Goal: Communication & Community: Share content

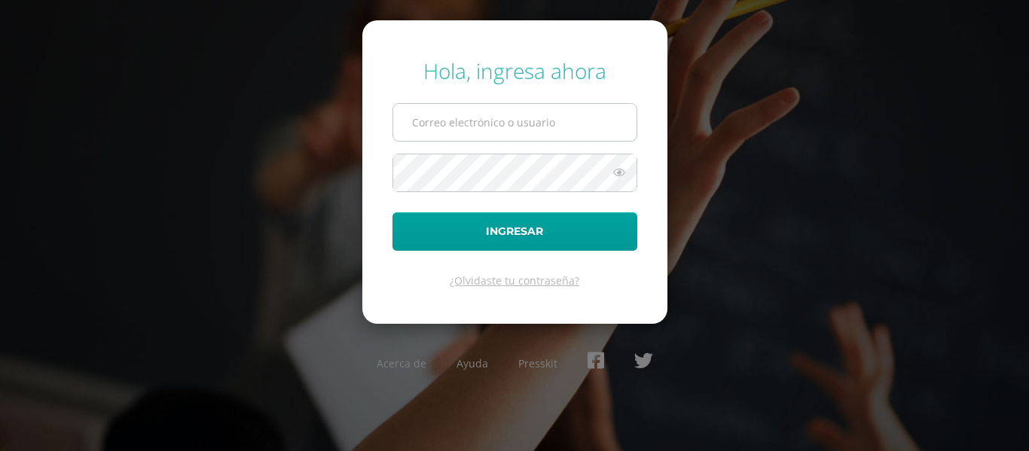
click at [490, 126] on input "text" at bounding box center [514, 122] width 243 height 37
type input "[PERSON_NAME][EMAIL_ADDRESS][DOMAIN_NAME]"
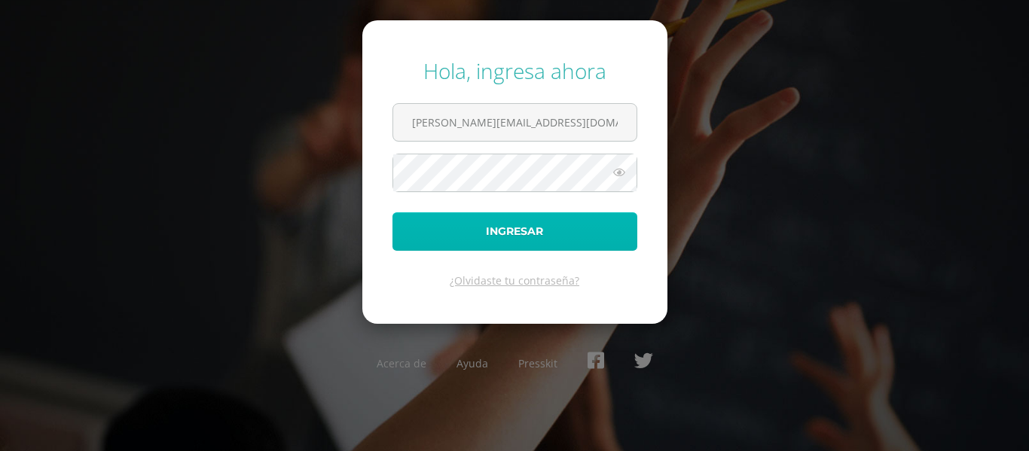
click at [510, 225] on button "Ingresar" at bounding box center [514, 231] width 245 height 38
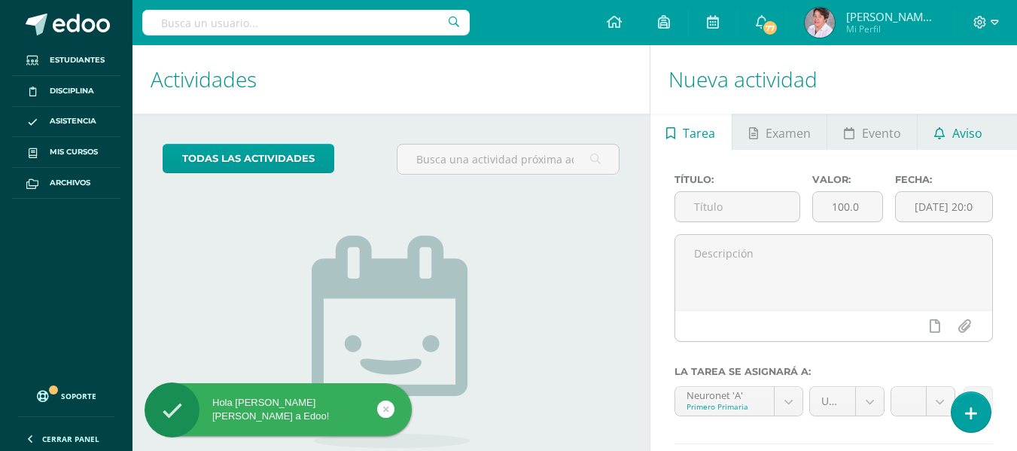
click at [969, 139] on span "Aviso" at bounding box center [968, 133] width 30 height 36
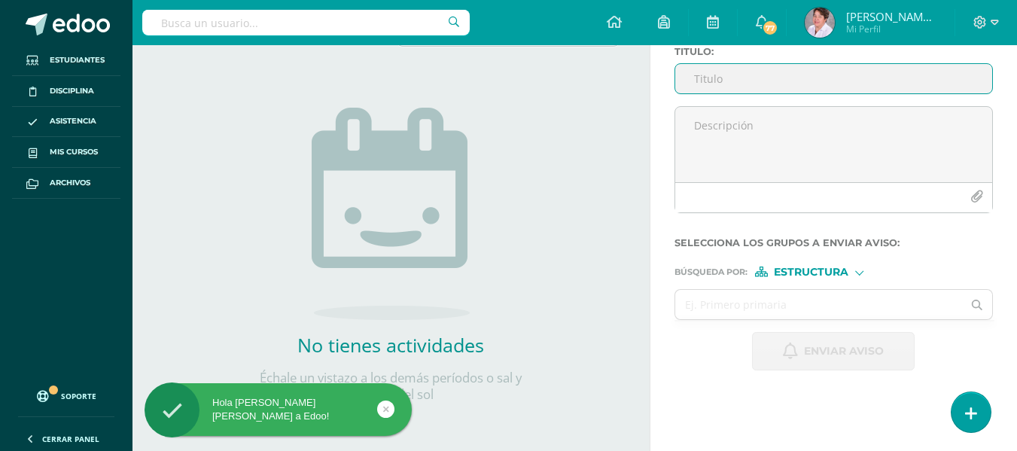
click at [712, 85] on input "Titulo :" at bounding box center [834, 78] width 317 height 29
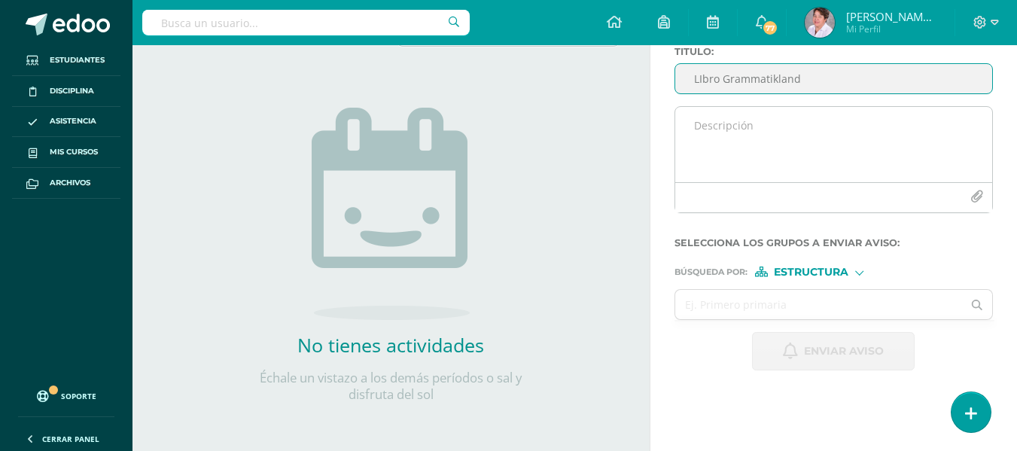
type input "LIbro Grammatikland"
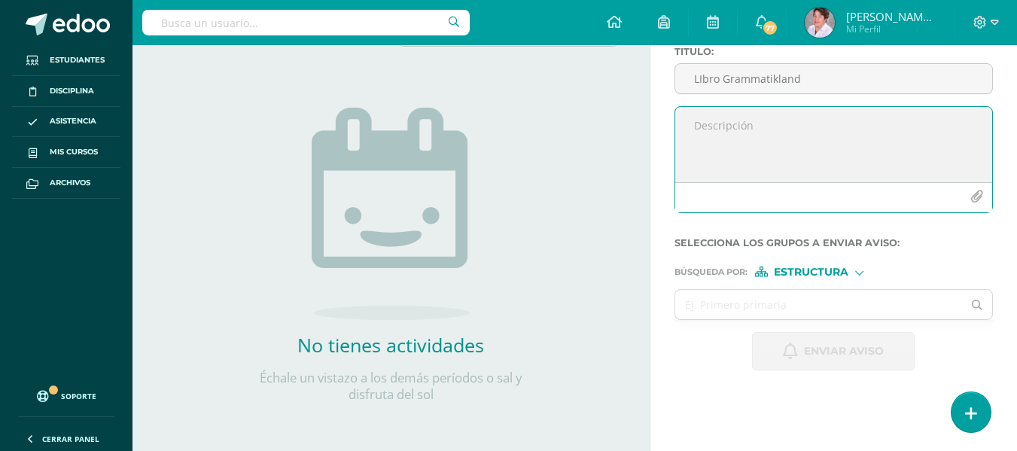
click at [700, 131] on textarea at bounding box center [834, 144] width 317 height 75
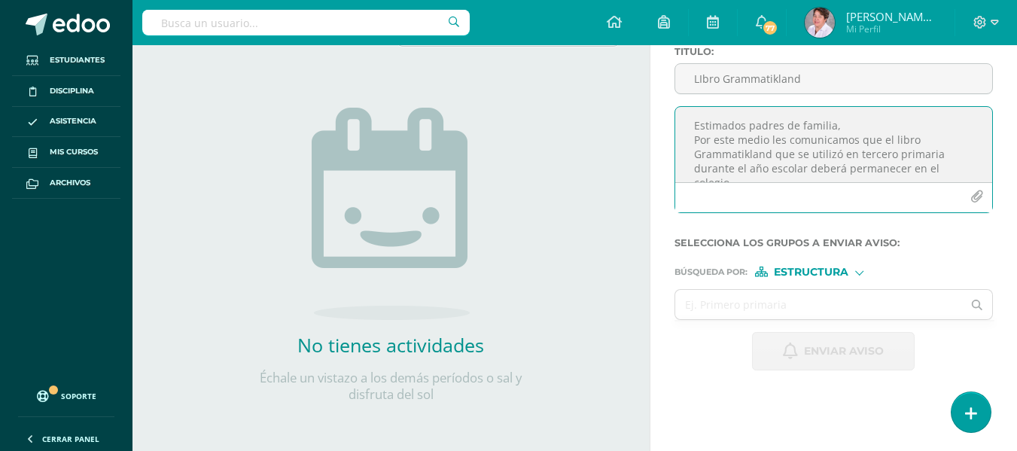
scroll to position [8, 0]
click at [856, 147] on textarea "Estimados padres de familia, Por este medio les comunicamos que el libro Gramma…" at bounding box center [834, 144] width 317 height 75
click at [857, 178] on textarea "Estimados padres de familia, Por este medio les comunicamos que el libro Gramma…" at bounding box center [834, 144] width 317 height 75
type textarea "Estimados padres de familia, Por este medio les comunicamos que el libro Gramma…"
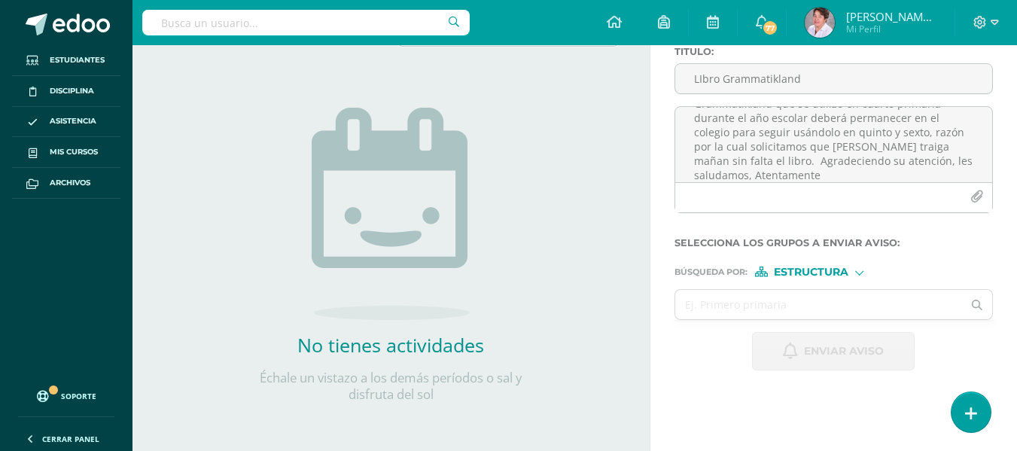
click at [859, 275] on div "Estructura" at bounding box center [811, 272] width 113 height 11
click at [848, 315] on label "Persona" at bounding box center [815, 311] width 103 height 11
click at [804, 303] on input "text" at bounding box center [820, 304] width 288 height 29
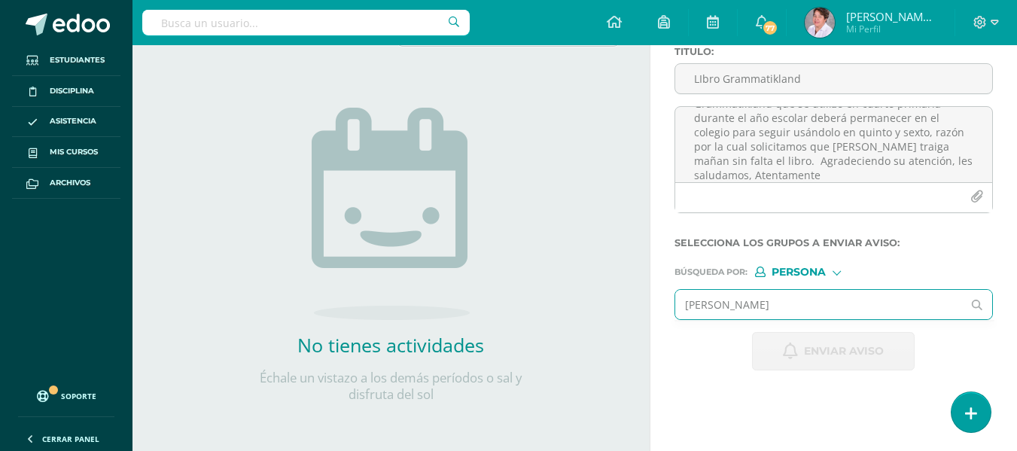
type input "[PERSON_NAME]"
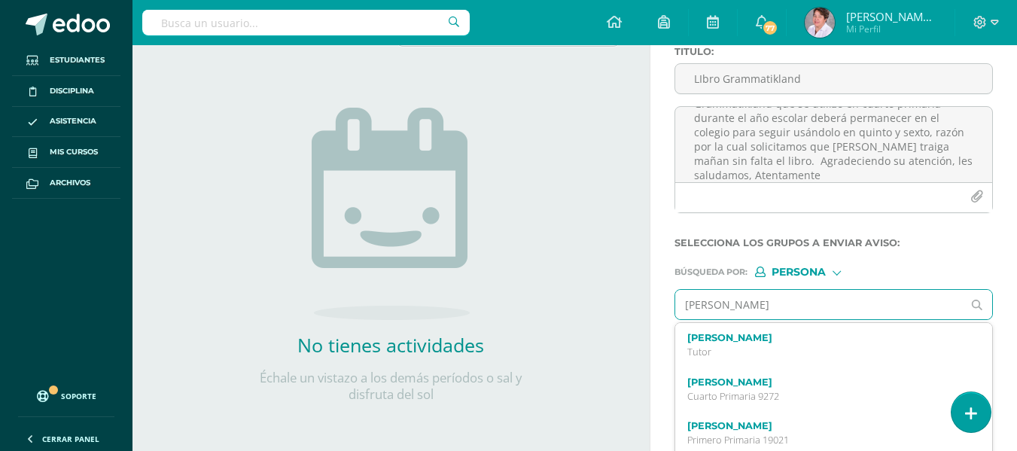
click at [803, 303] on input "[PERSON_NAME]" at bounding box center [820, 304] width 288 height 29
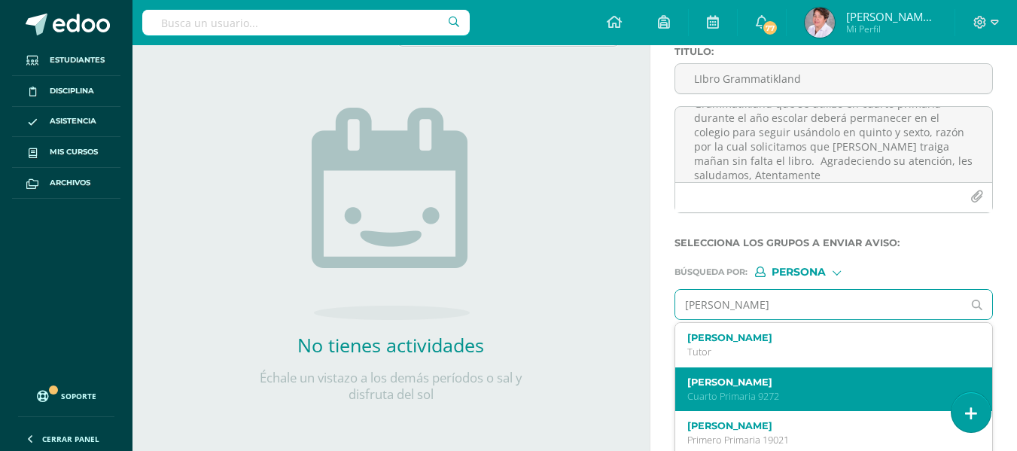
click at [798, 386] on label "[PERSON_NAME]" at bounding box center [829, 382] width 282 height 11
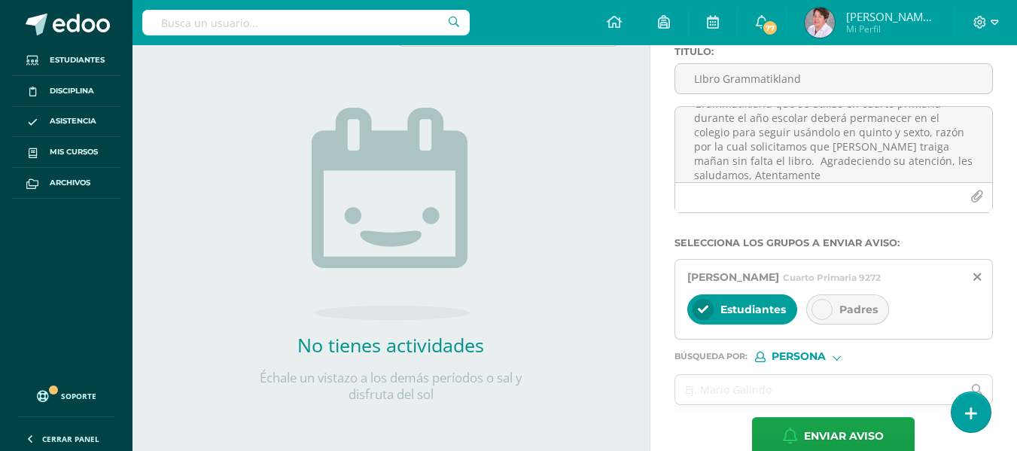
click at [817, 315] on icon at bounding box center [822, 309] width 11 height 11
click at [837, 360] on div at bounding box center [837, 356] width 8 height 8
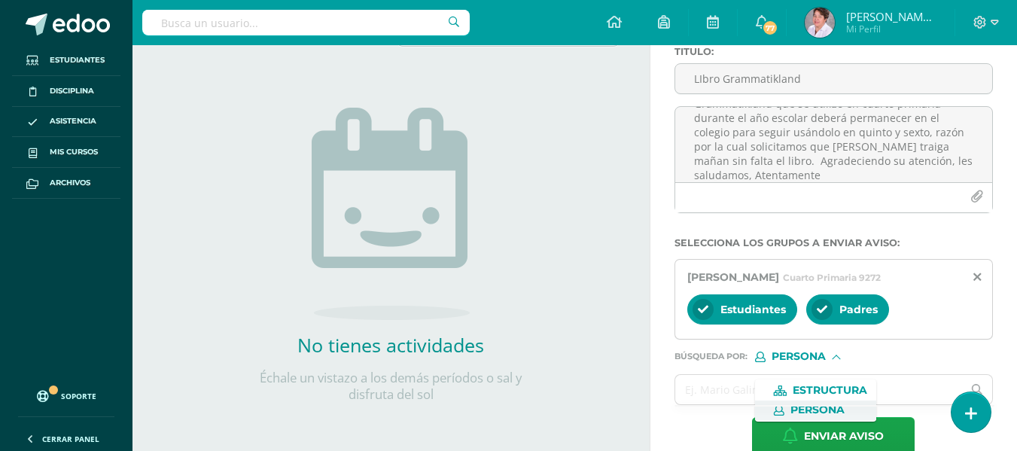
click at [824, 410] on span "Persona" at bounding box center [818, 410] width 54 height 8
click at [821, 404] on input "text" at bounding box center [820, 389] width 288 height 29
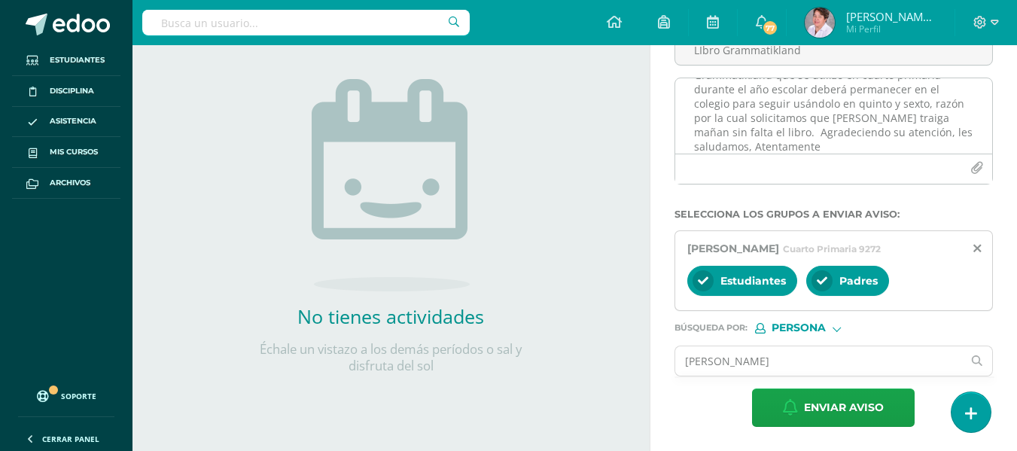
type input "[PERSON_NAME]"
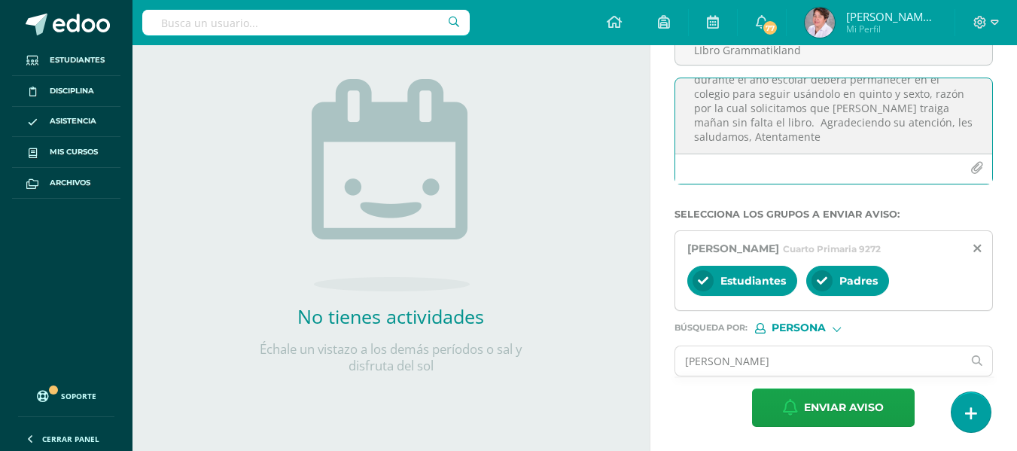
scroll to position [62, 0]
click at [855, 105] on textarea "Estimados padres de familia, Por este medio les comunicamos que el libro Gramma…" at bounding box center [834, 115] width 317 height 75
click at [727, 121] on textarea "Estimados padres de familia, Por este medio les comunicamos que el libro Gramma…" at bounding box center [834, 115] width 317 height 75
type textarea "Estimados padres de familia, Por este medio les comunicamos que el libro Gramma…"
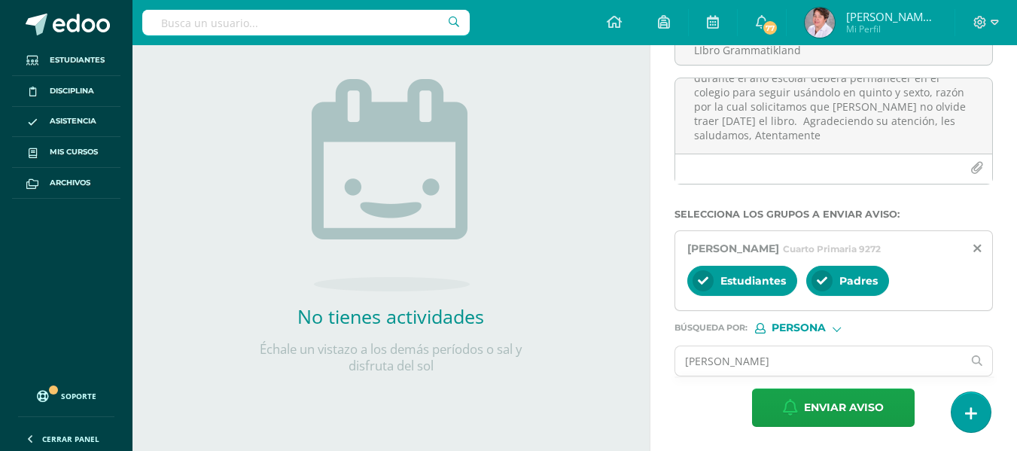
click at [838, 331] on div at bounding box center [837, 327] width 8 height 8
click at [831, 365] on span "Persona" at bounding box center [818, 367] width 54 height 8
click at [764, 361] on input "[PERSON_NAME]" at bounding box center [820, 360] width 288 height 29
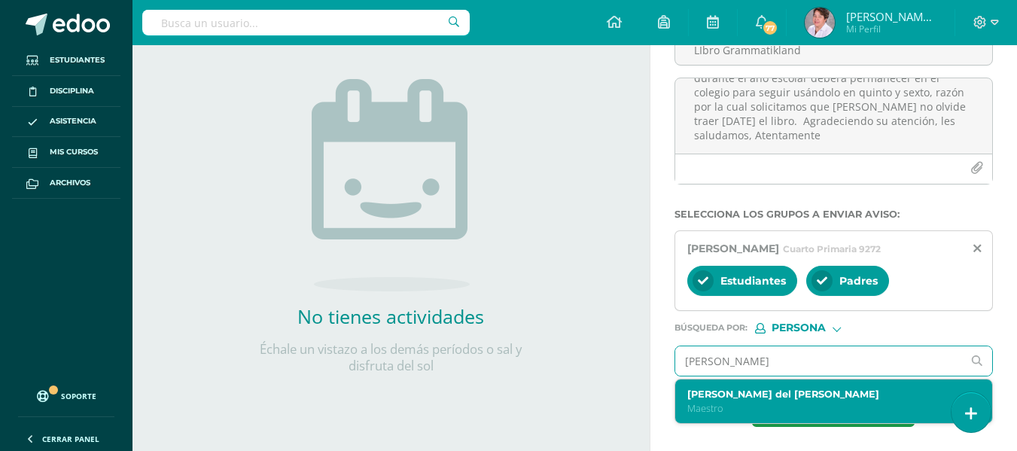
click at [758, 398] on label "[PERSON_NAME] del [PERSON_NAME]" at bounding box center [829, 394] width 282 height 11
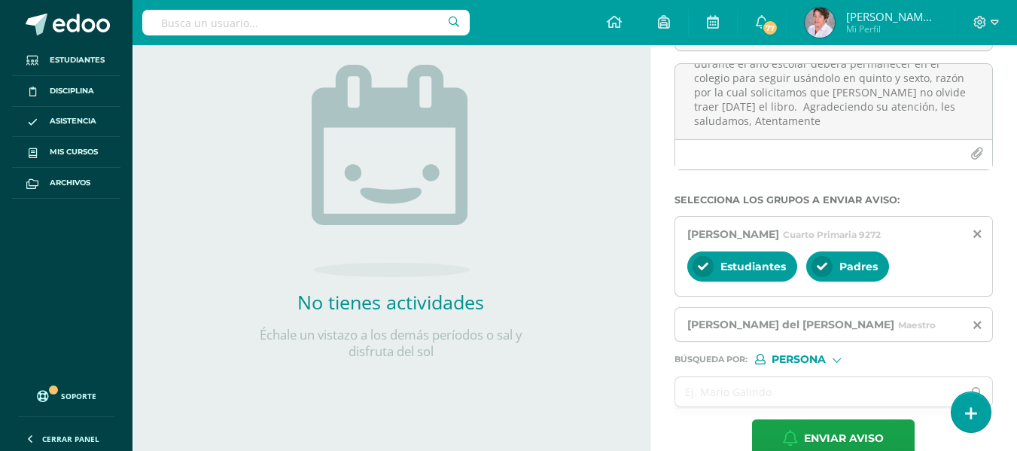
click at [832, 365] on div "Persona" at bounding box center [811, 359] width 113 height 11
click at [819, 413] on span "Persona" at bounding box center [818, 413] width 54 height 8
click at [798, 407] on input "text" at bounding box center [820, 391] width 288 height 29
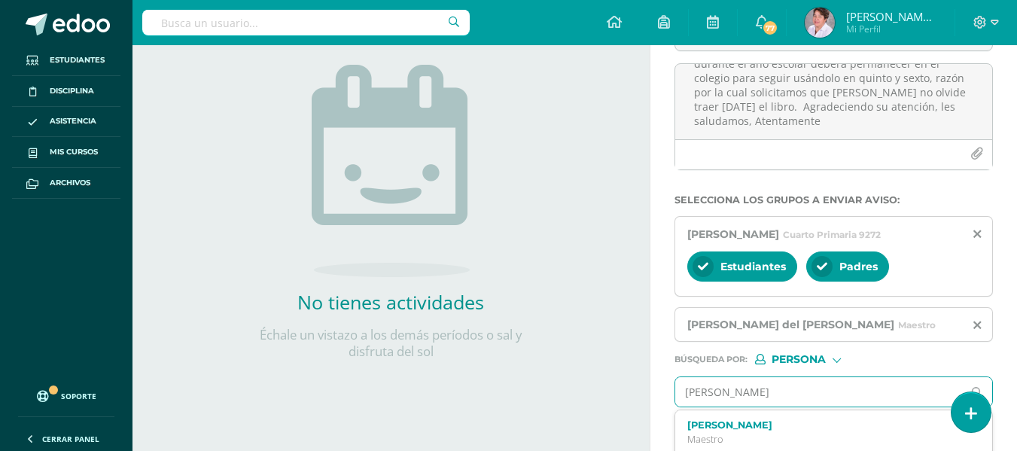
type input "[PERSON_NAME]"
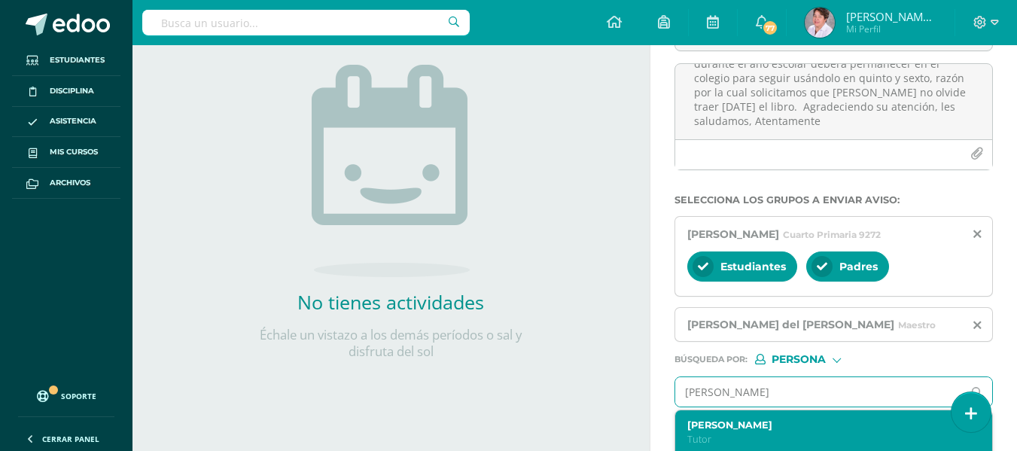
scroll to position [233, 0]
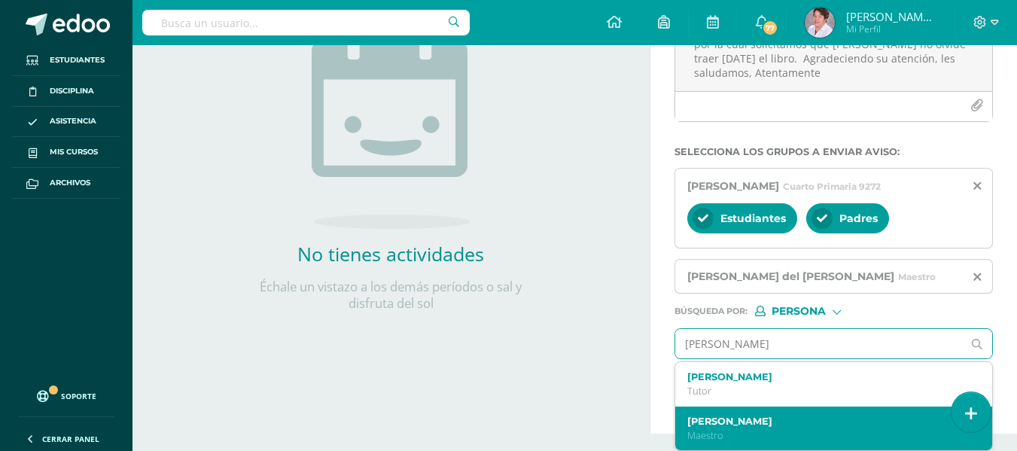
click at [835, 426] on label "[PERSON_NAME]" at bounding box center [829, 421] width 282 height 11
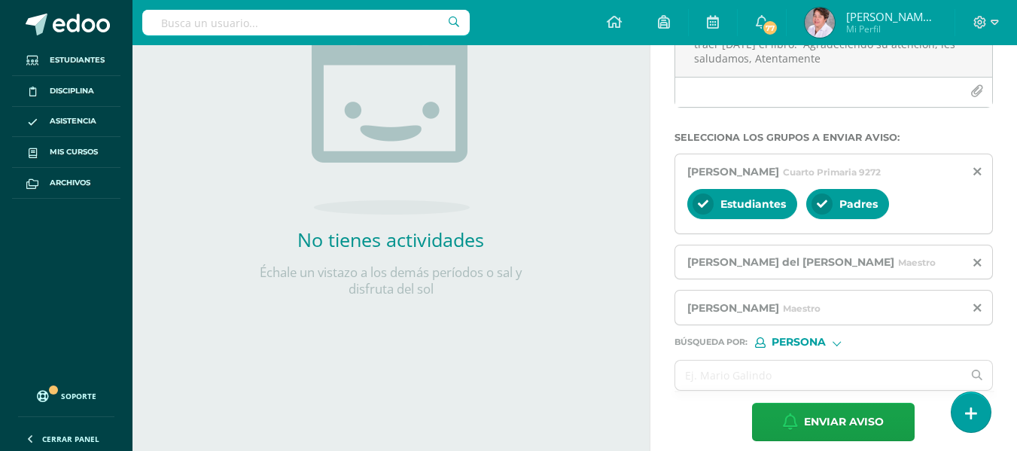
scroll to position [203, 0]
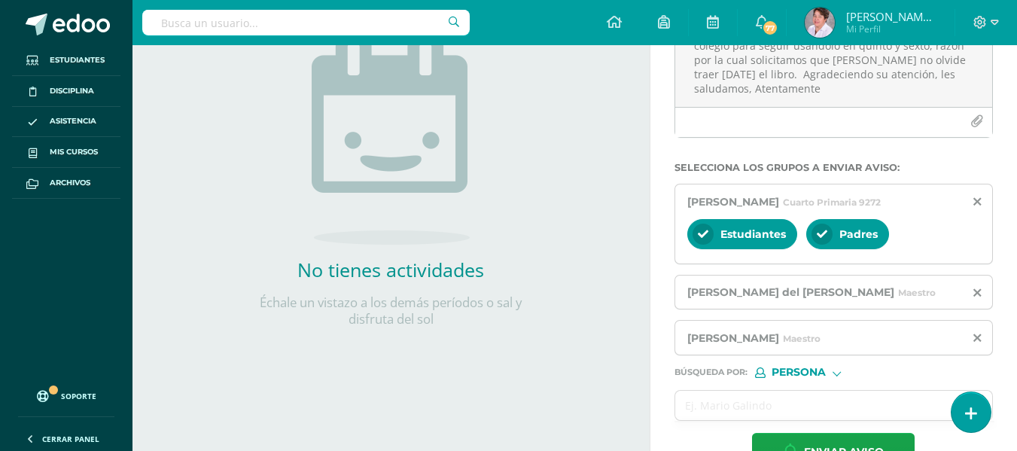
click at [710, 245] on div at bounding box center [703, 234] width 21 height 21
click at [819, 239] on icon at bounding box center [822, 234] width 11 height 11
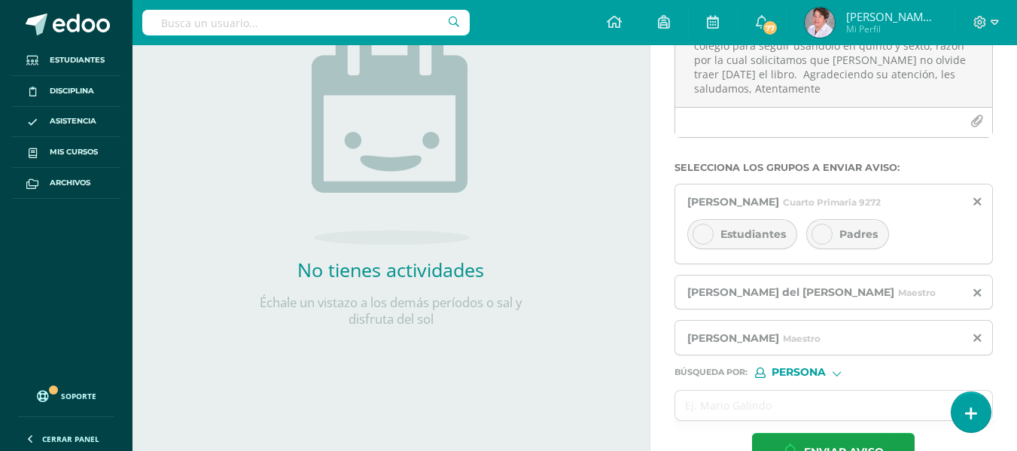
click at [819, 239] on icon at bounding box center [822, 234] width 11 height 11
click at [822, 239] on icon at bounding box center [822, 234] width 11 height 11
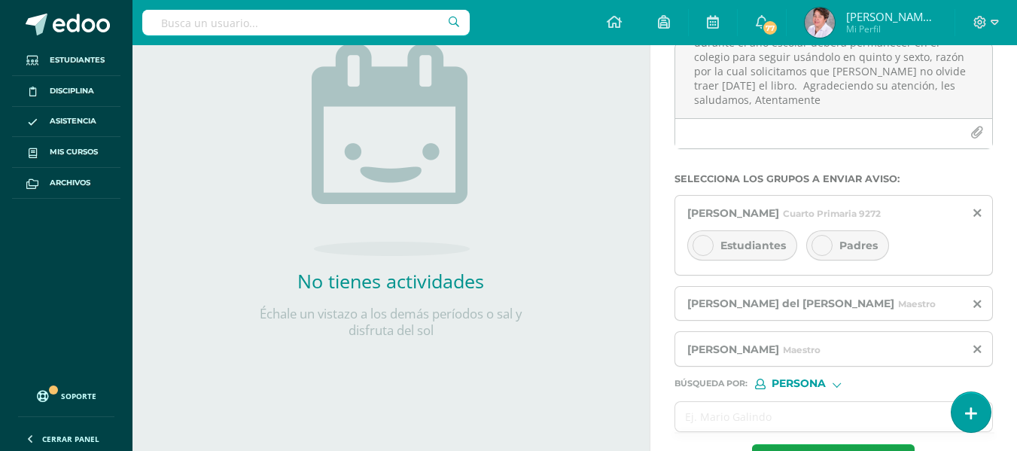
scroll to position [191, 0]
click at [823, 252] on icon at bounding box center [822, 247] width 11 height 11
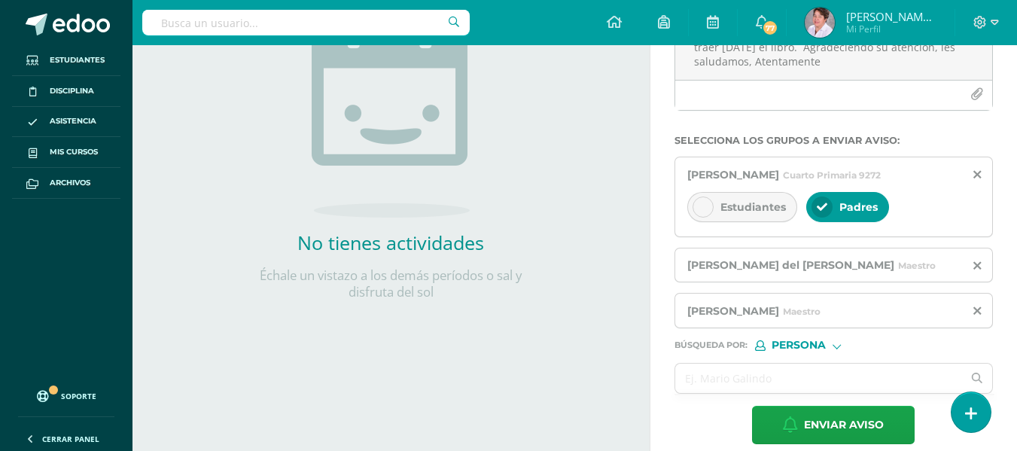
scroll to position [262, 0]
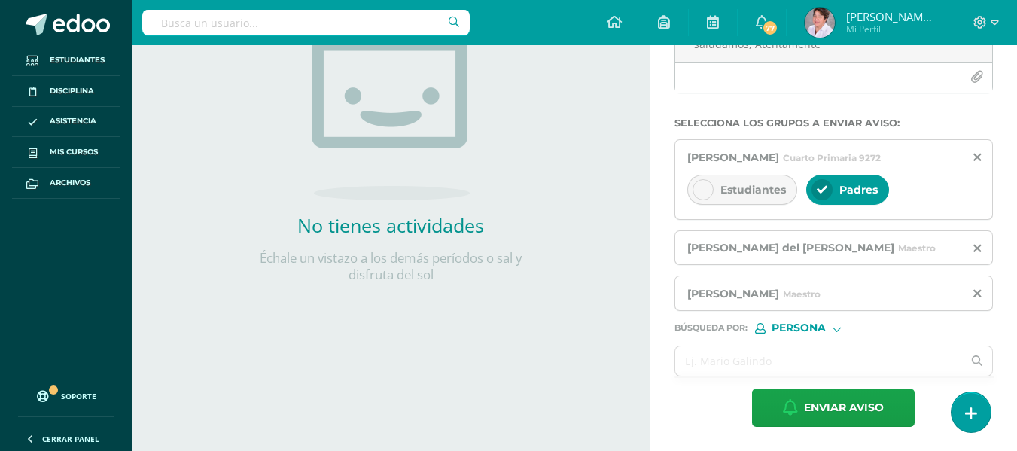
click at [827, 182] on div at bounding box center [822, 189] width 21 height 21
click at [1000, 388] on div "Titulo : LIbro Grammatikland Estimados padres de familia, Por este medio les co…" at bounding box center [834, 176] width 367 height 549
click at [993, 22] on icon at bounding box center [995, 23] width 8 height 14
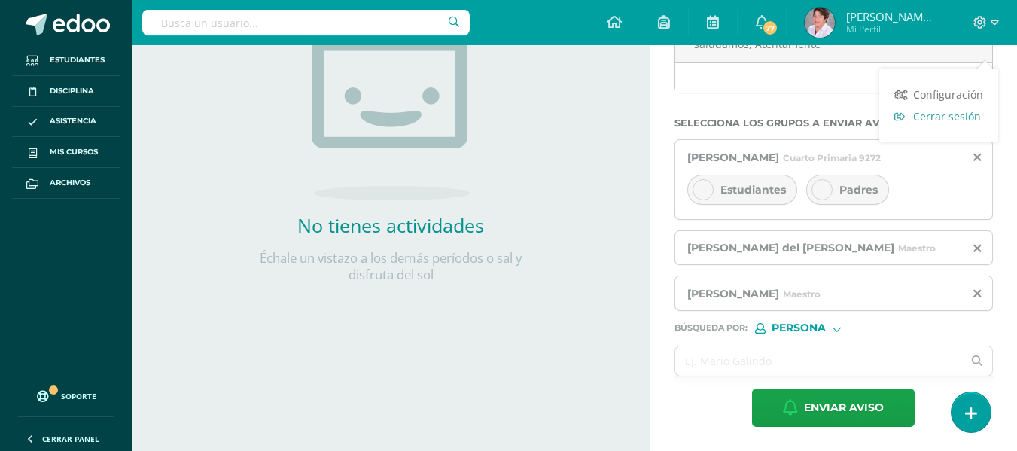
click at [947, 109] on span "Cerrar sesión" at bounding box center [948, 116] width 68 height 14
